Goal: Task Accomplishment & Management: Complete application form

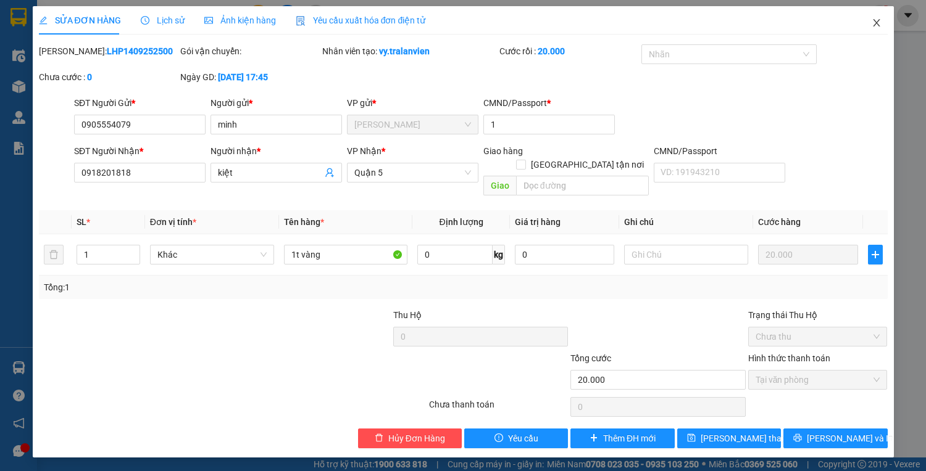
click at [870, 20] on span "Close" at bounding box center [876, 23] width 35 height 35
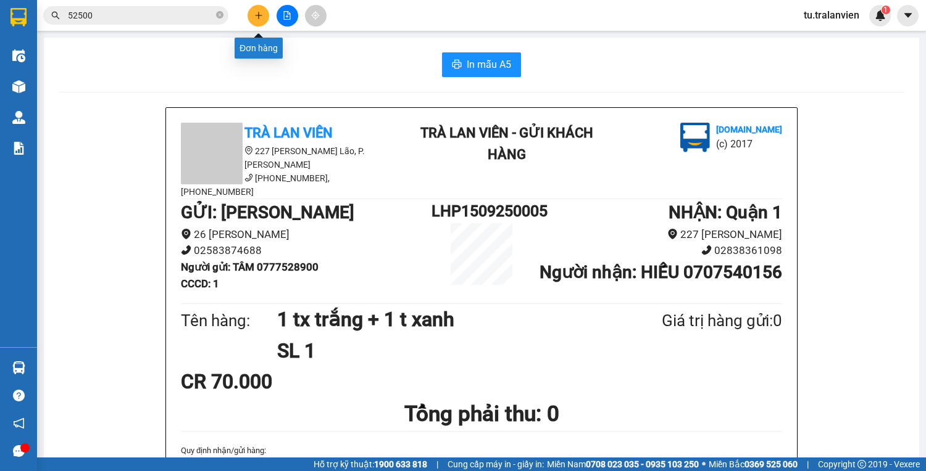
click at [257, 16] on icon "plus" at bounding box center [258, 15] width 9 height 9
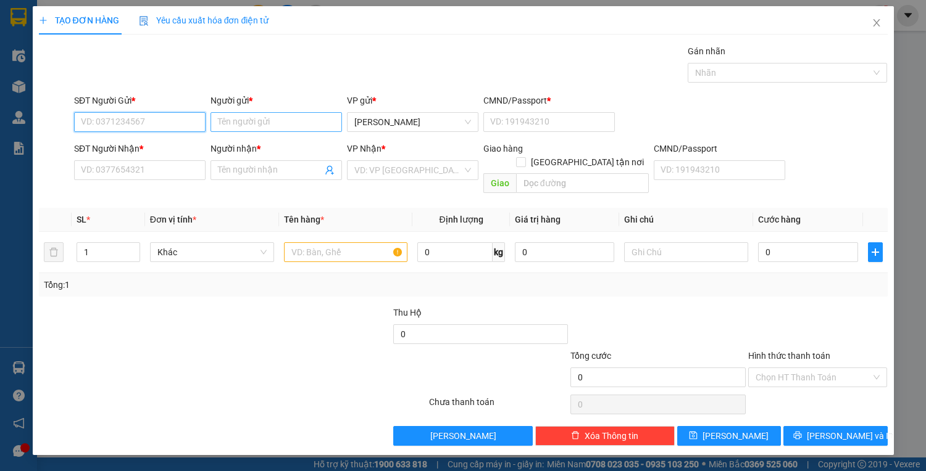
paste input "0359077277"
type input "0359077277"
click at [160, 154] on div "0359077277 - BẰNG" at bounding box center [139, 146] width 131 height 20
type input "BẰNG"
type input "1"
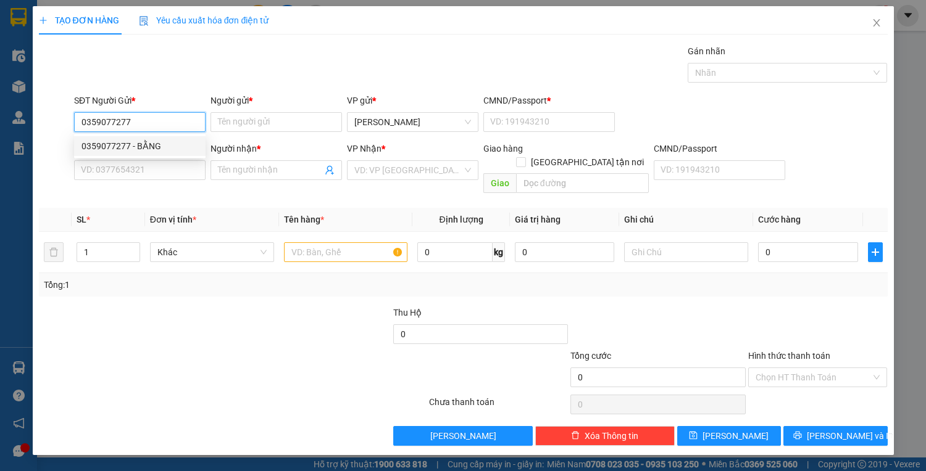
type input "0908096718"
type input "LỢI [GEOGRAPHIC_DATA]"
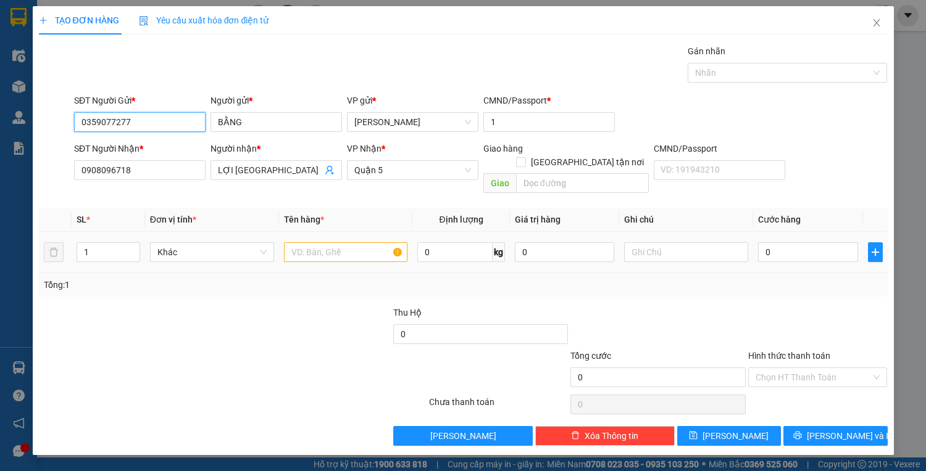
type input "0359077277"
click at [302, 218] on table "SL * Đơn vị tính * Tên hàng * Định lượng Giá trị hàng Ghi chú Cước hàng 1 Khác …" at bounding box center [463, 240] width 849 height 65
click at [318, 243] on input "text" at bounding box center [346, 253] width 124 height 20
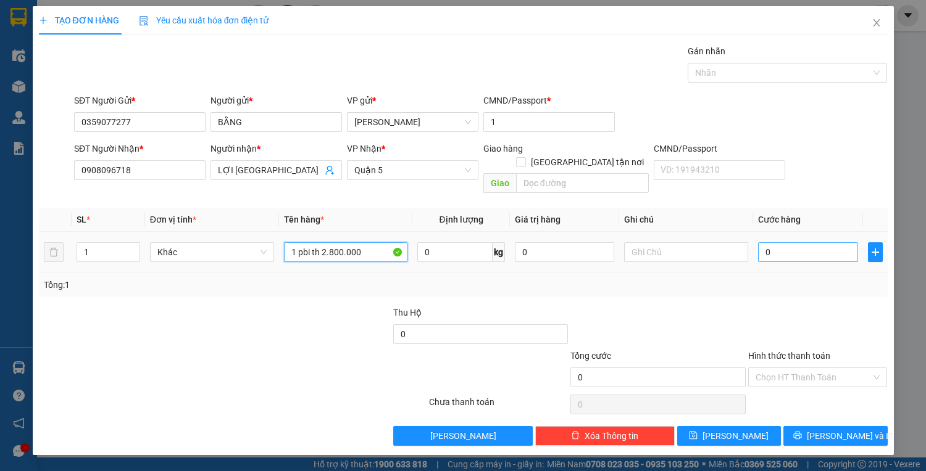
type input "1 pbi th 2.800.000"
click at [790, 244] on input "0" at bounding box center [807, 253] width 99 height 20
type input "3"
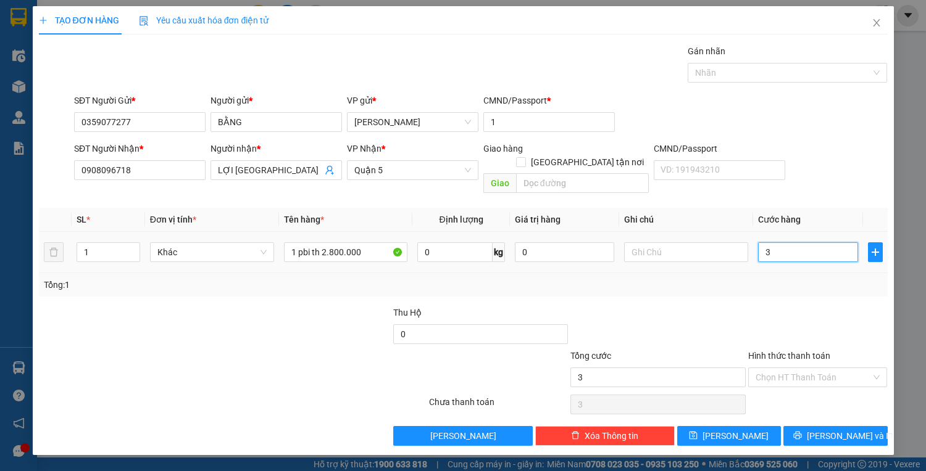
type input "30"
type input "30.000"
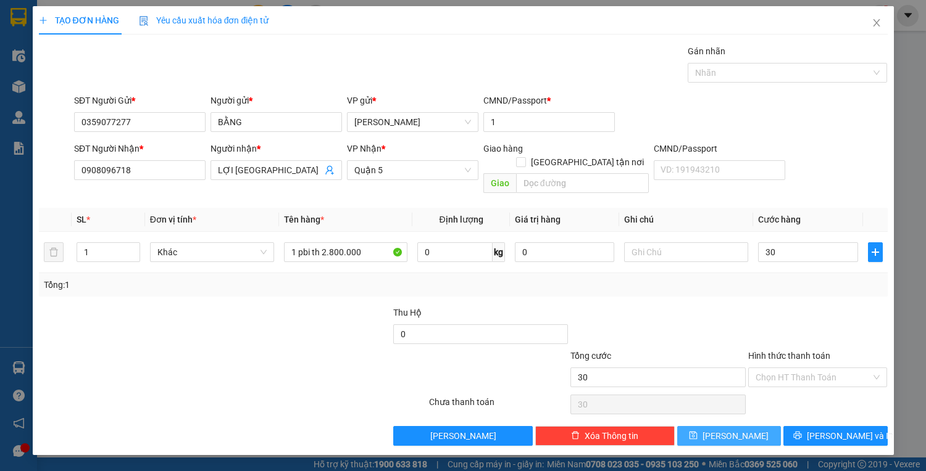
type input "30.000"
click at [743, 426] on button "[PERSON_NAME]" at bounding box center [729, 436] width 104 height 20
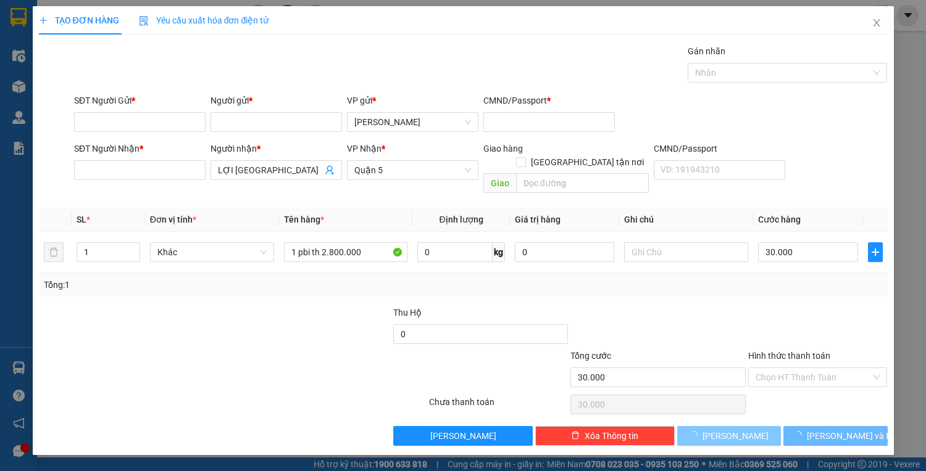
type input "0"
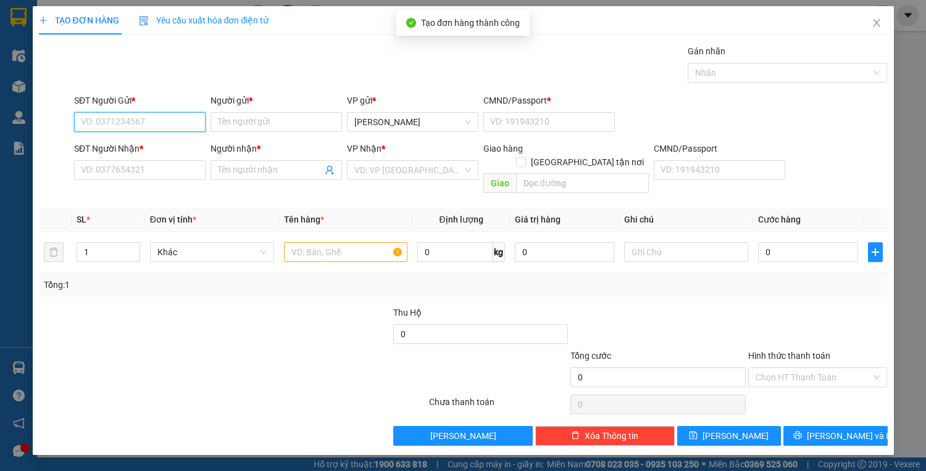
click at [156, 121] on input "SĐT Người Gửi *" at bounding box center [139, 122] width 131 height 20
paste input "0359077277"
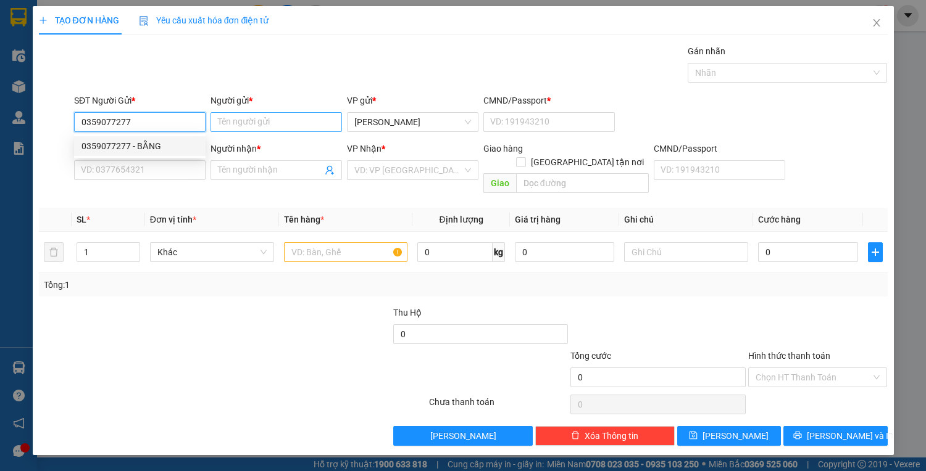
type input "0359077277"
click at [247, 118] on input "Người gửi *" at bounding box center [275, 122] width 131 height 20
click at [157, 128] on input "0359077277" at bounding box center [139, 122] width 131 height 20
click at [157, 154] on div "0359077277 - BẰNG" at bounding box center [139, 146] width 131 height 20
type input "BẰNG"
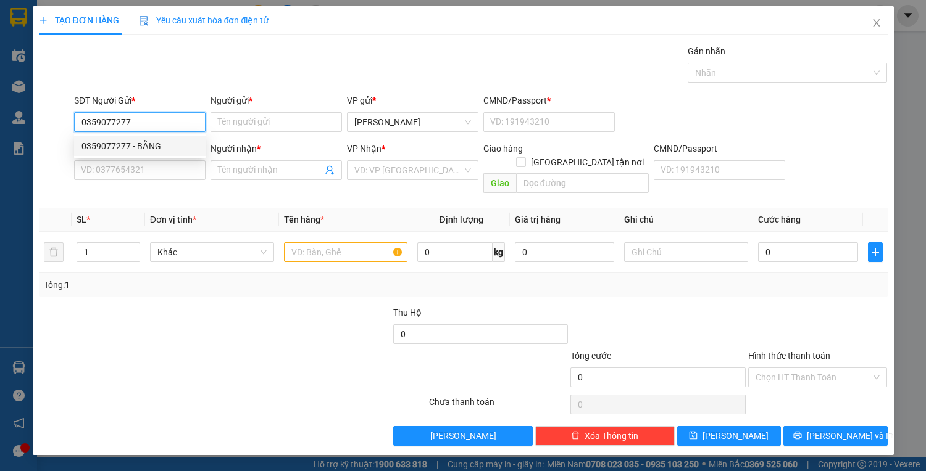
type input "1"
type input "0908096718"
type input "LỢI [GEOGRAPHIC_DATA]"
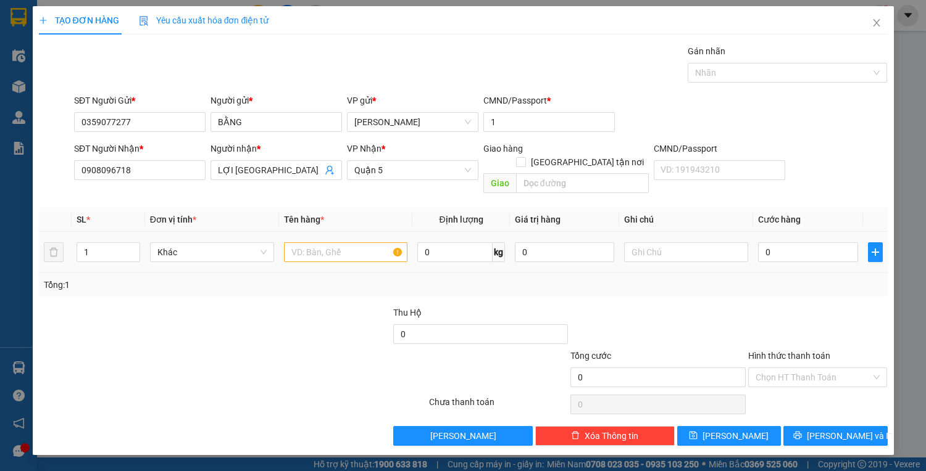
click at [323, 250] on div at bounding box center [346, 252] width 124 height 25
click at [320, 243] on input "text" at bounding box center [346, 253] width 124 height 20
type input "1 pbi th 1.200.000"
click at [821, 243] on input "0" at bounding box center [807, 253] width 99 height 20
type input "2"
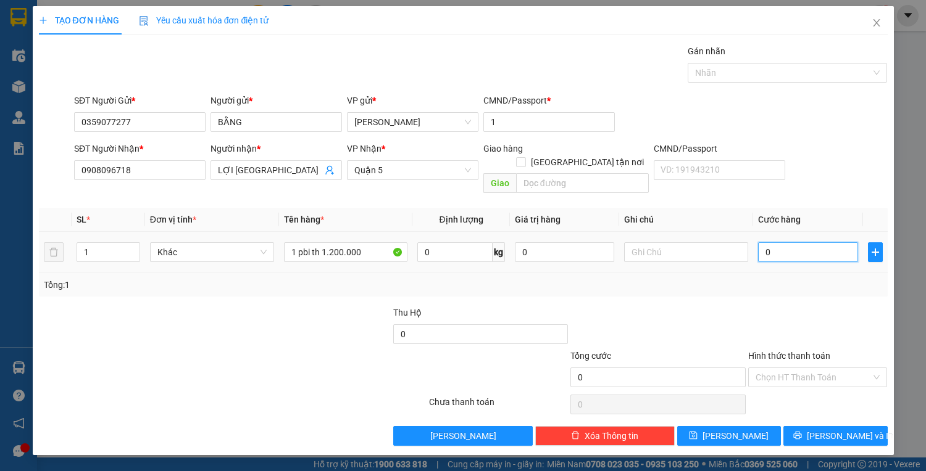
type input "2"
type input "20"
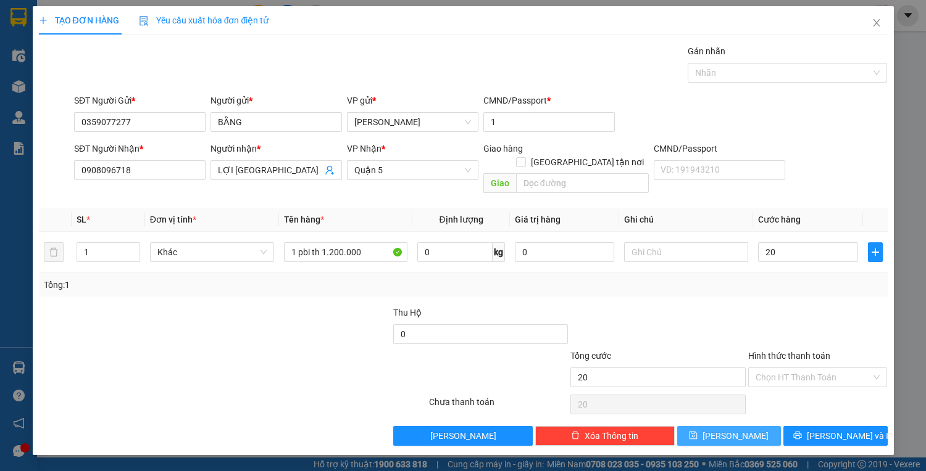
type input "20.000"
click at [736, 430] on span "[PERSON_NAME]" at bounding box center [735, 437] width 66 height 14
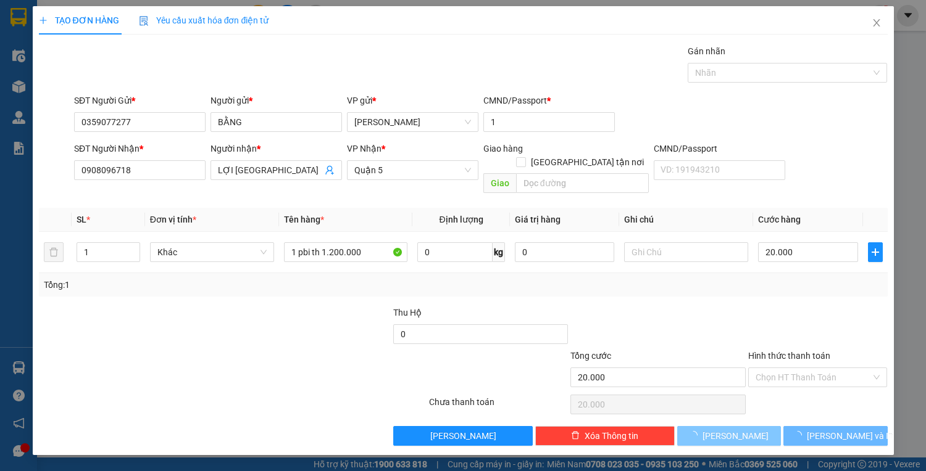
type input "0"
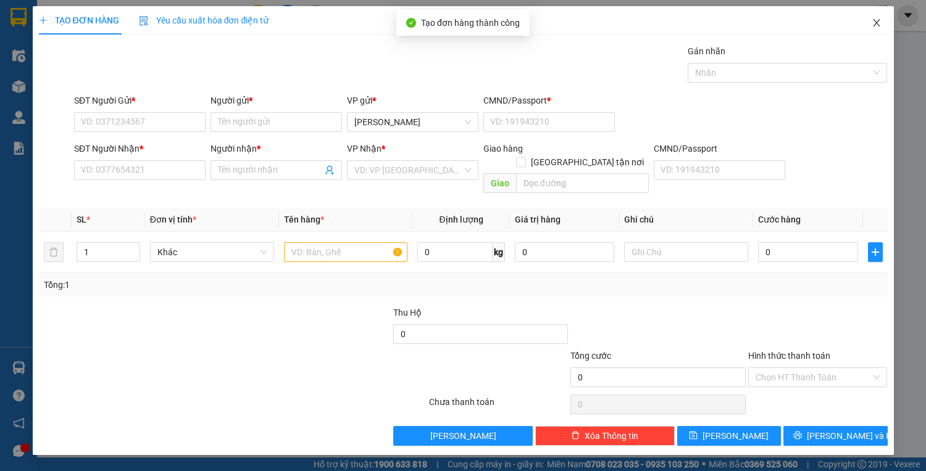
click at [880, 22] on icon "close" at bounding box center [876, 23] width 10 height 10
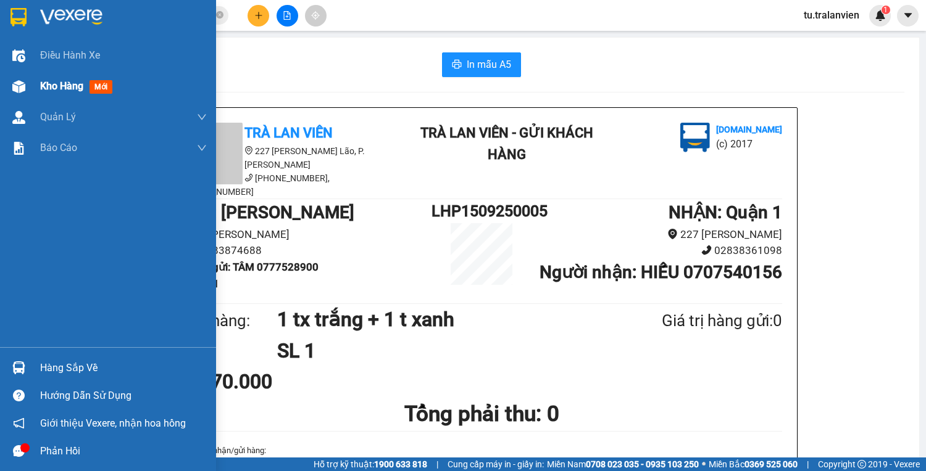
click at [16, 82] on img at bounding box center [18, 86] width 13 height 13
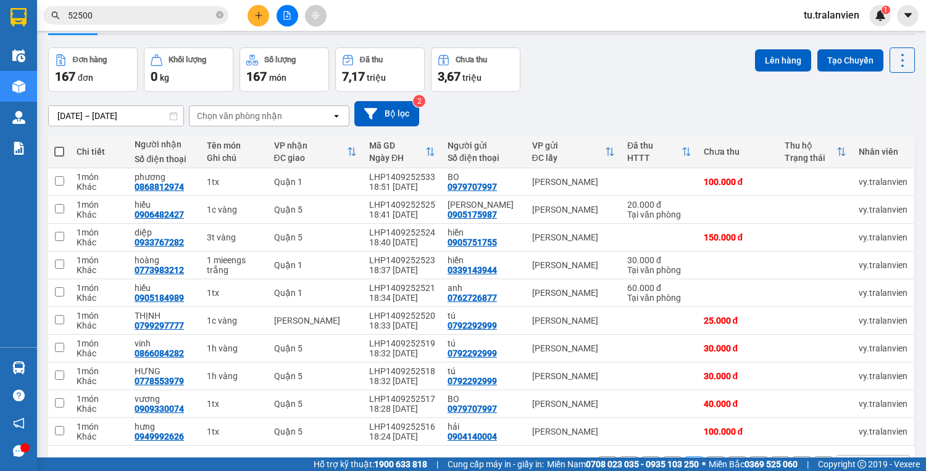
scroll to position [75, 0]
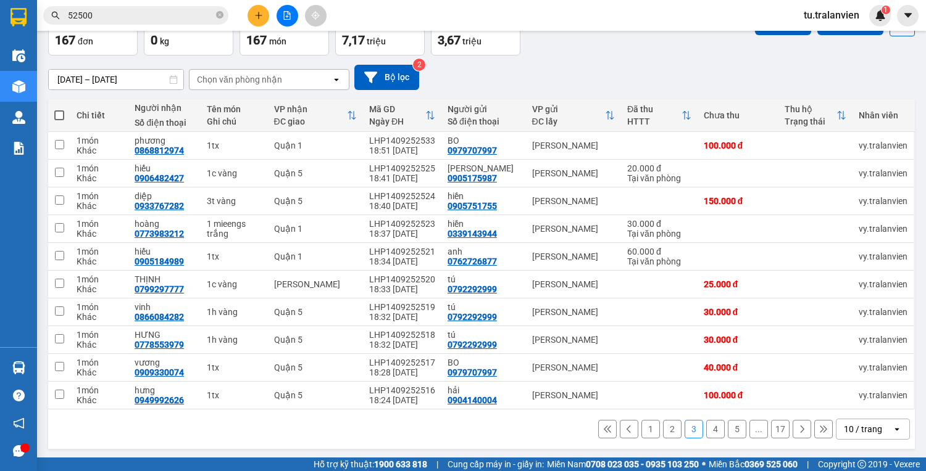
click at [652, 433] on div "1 2 3 4 5 ... 17 10 / trang open" at bounding box center [481, 429] width 857 height 21
click at [649, 430] on button "1" at bounding box center [650, 429] width 19 height 19
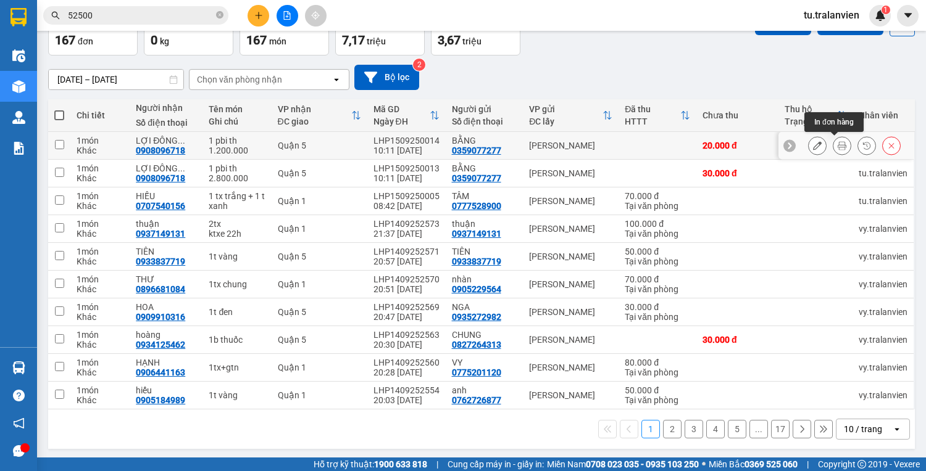
click at [838, 146] on button at bounding box center [841, 146] width 17 height 22
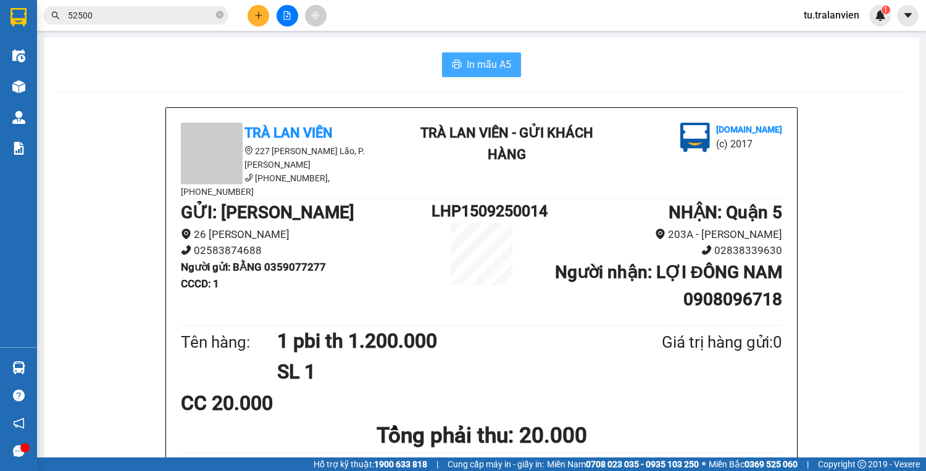
click at [511, 72] on button "In mẫu A5" at bounding box center [481, 64] width 79 height 25
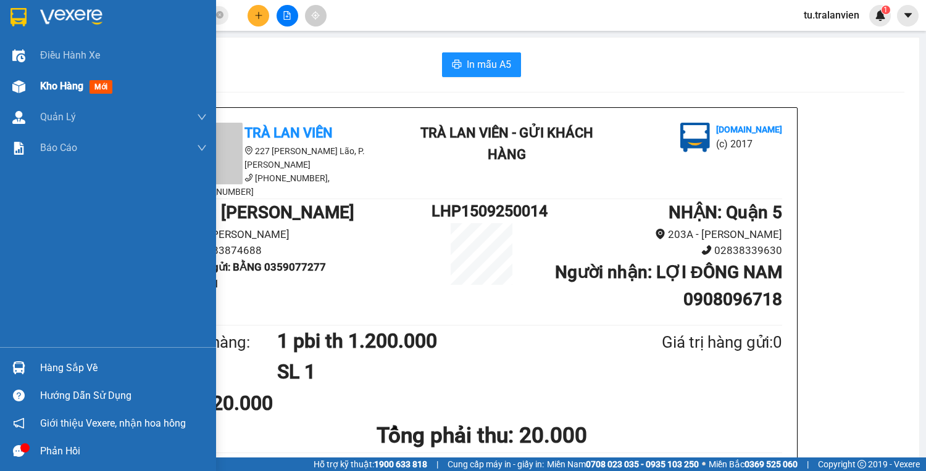
click at [23, 89] on img at bounding box center [18, 86] width 13 height 13
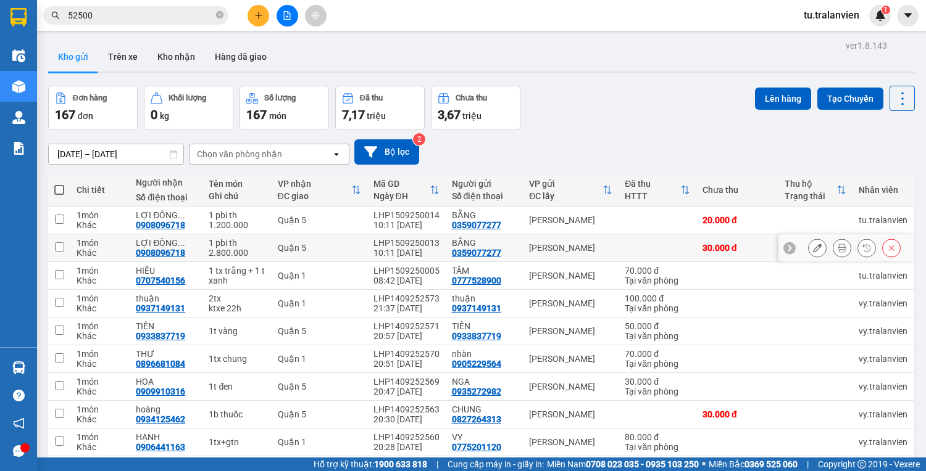
click at [837, 247] on icon at bounding box center [841, 248] width 9 height 9
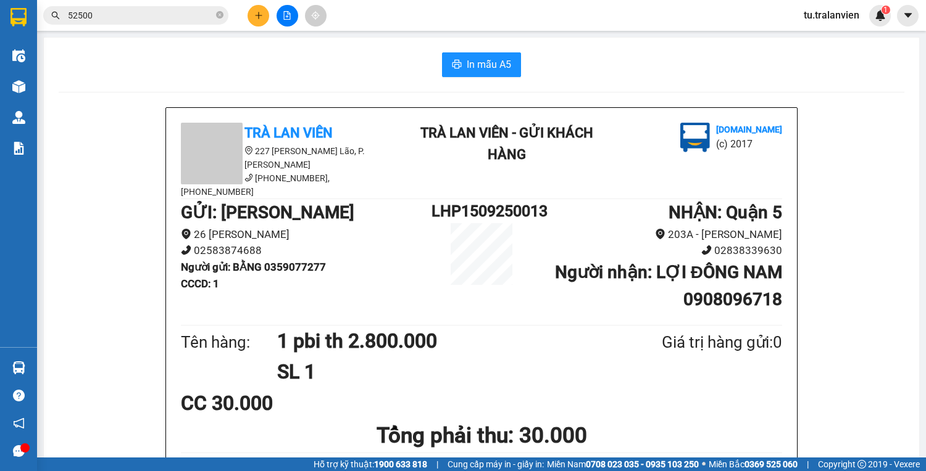
drag, startPoint x: 502, startPoint y: 87, endPoint x: 495, endPoint y: 77, distance: 12.3
click at [477, 54] on button "In mẫu A5" at bounding box center [481, 64] width 79 height 25
